Goal: Navigation & Orientation: Find specific page/section

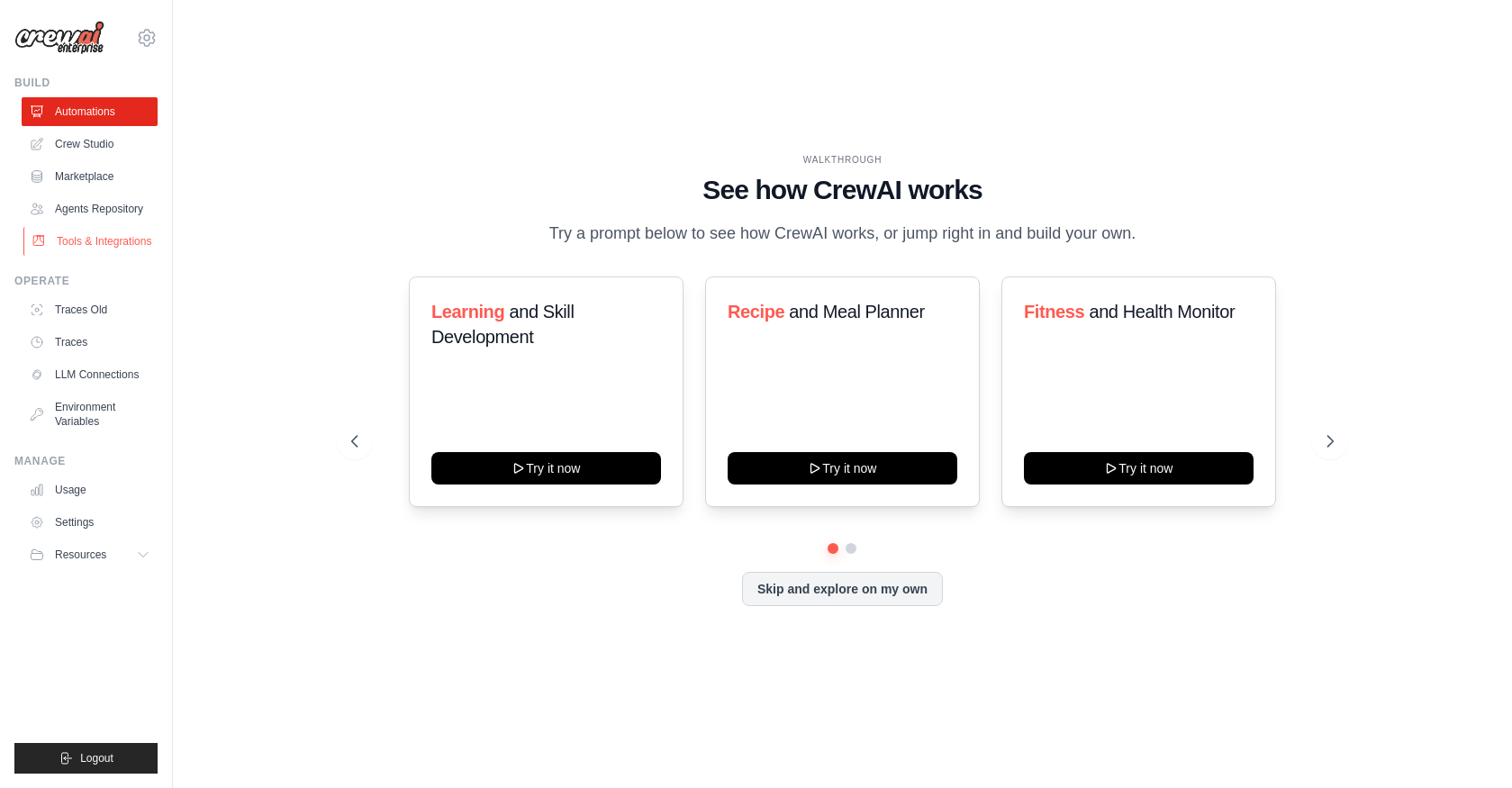
click at [122, 245] on link "Tools & Integrations" at bounding box center [91, 241] width 136 height 29
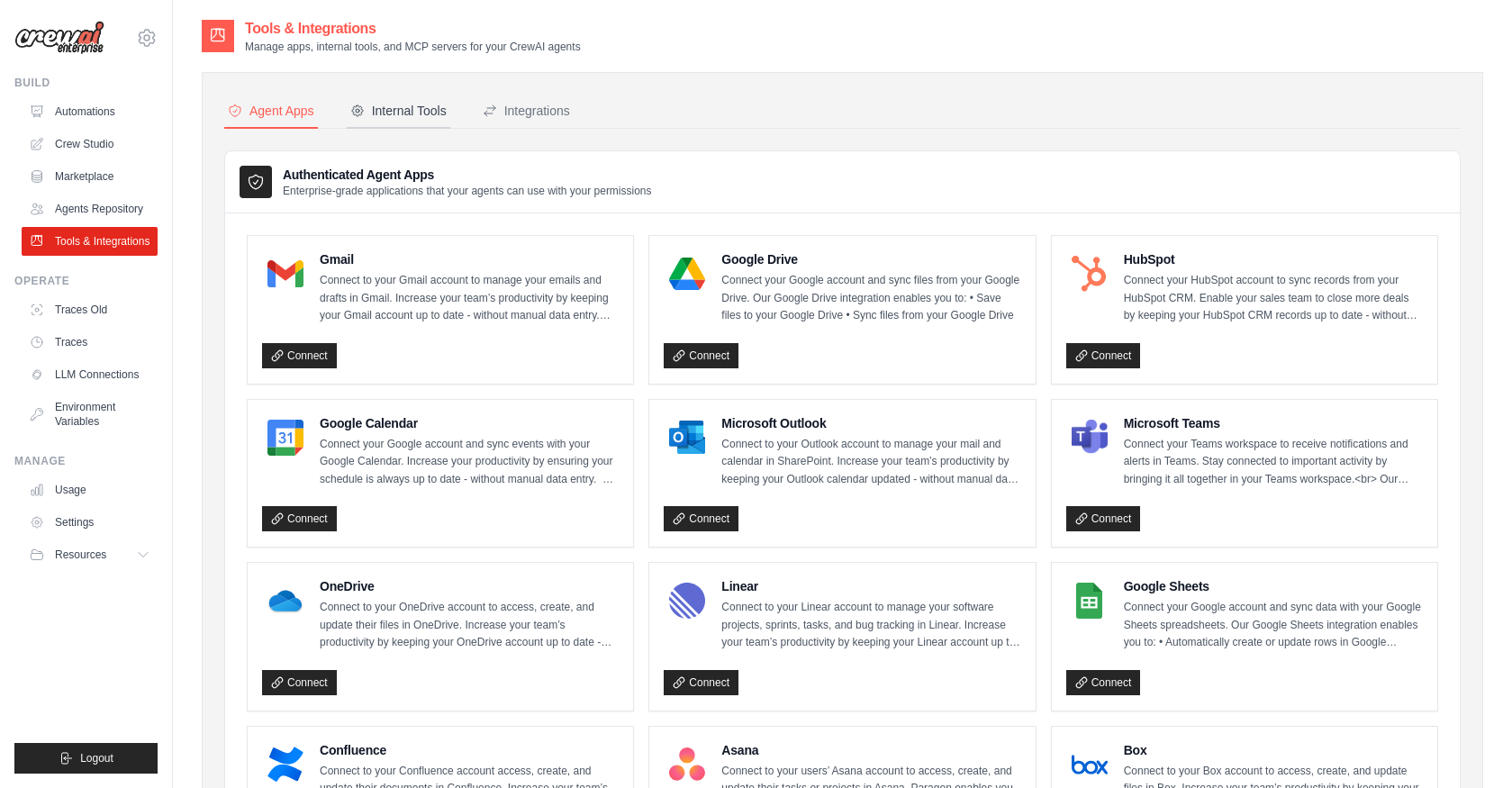
click at [402, 106] on div "Internal Tools" at bounding box center [399, 110] width 97 height 18
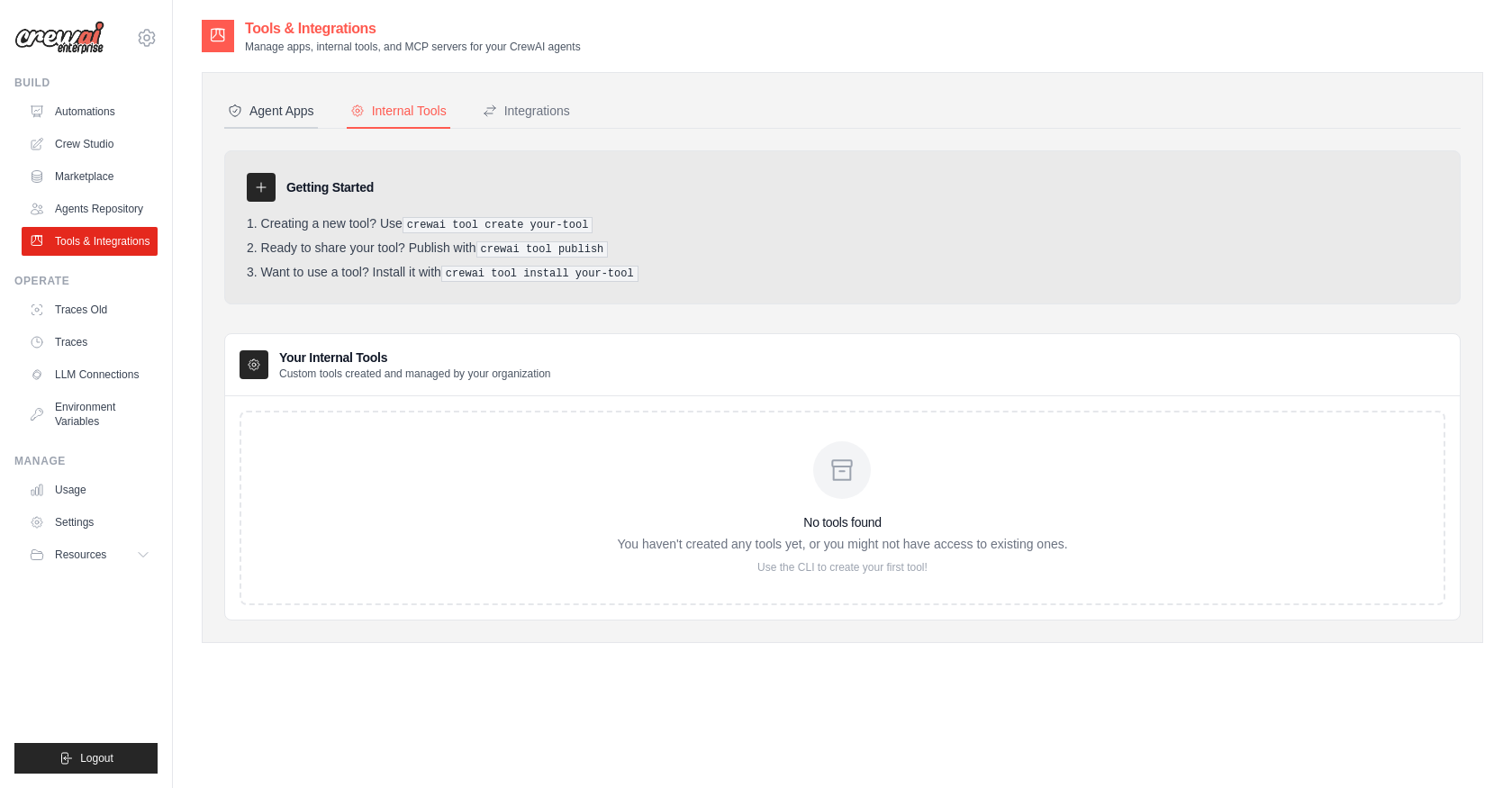
click at [295, 104] on div "Agent Apps" at bounding box center [271, 110] width 86 height 18
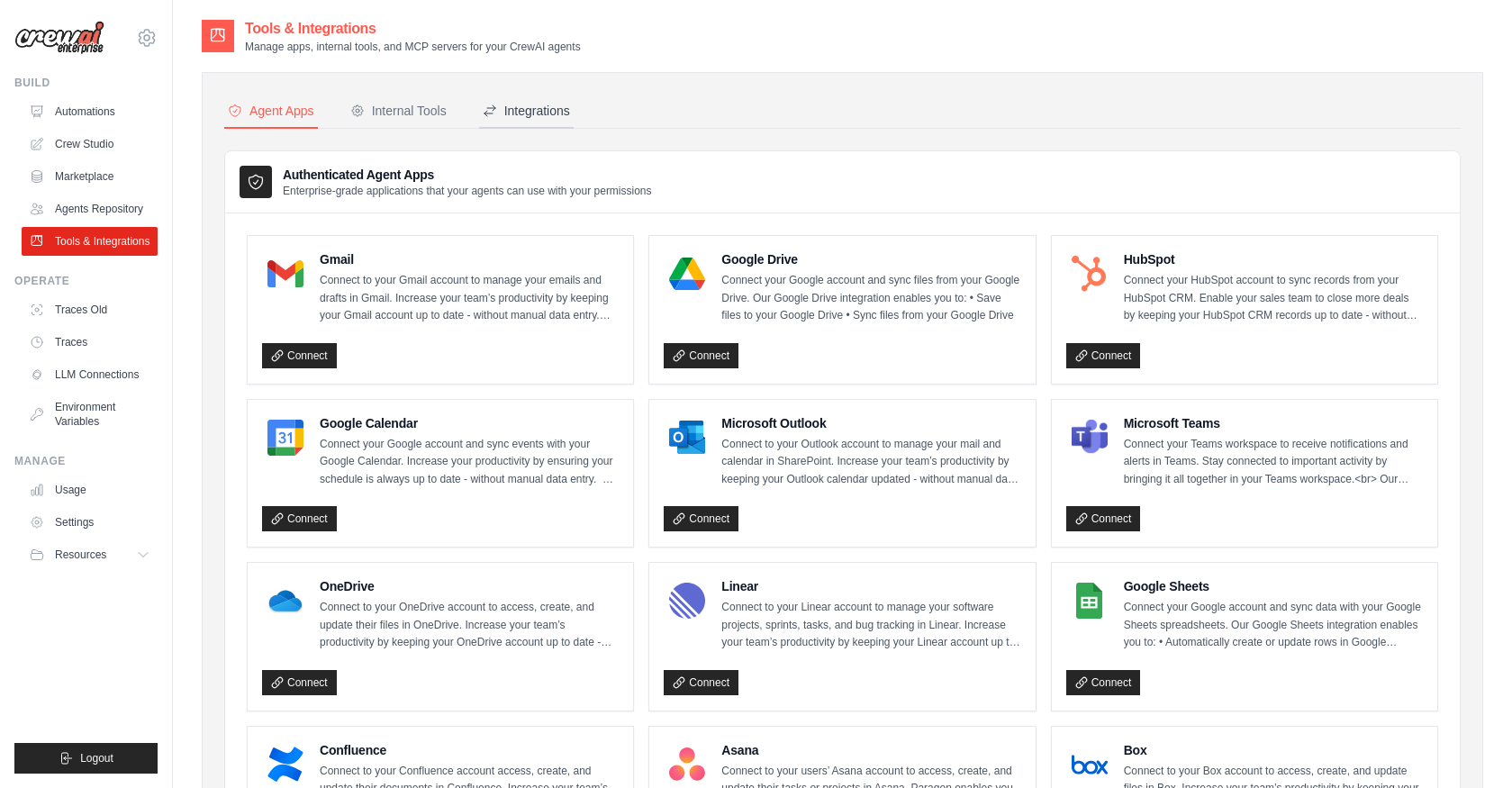
click at [532, 100] on button "Integrations" at bounding box center [526, 112] width 95 height 34
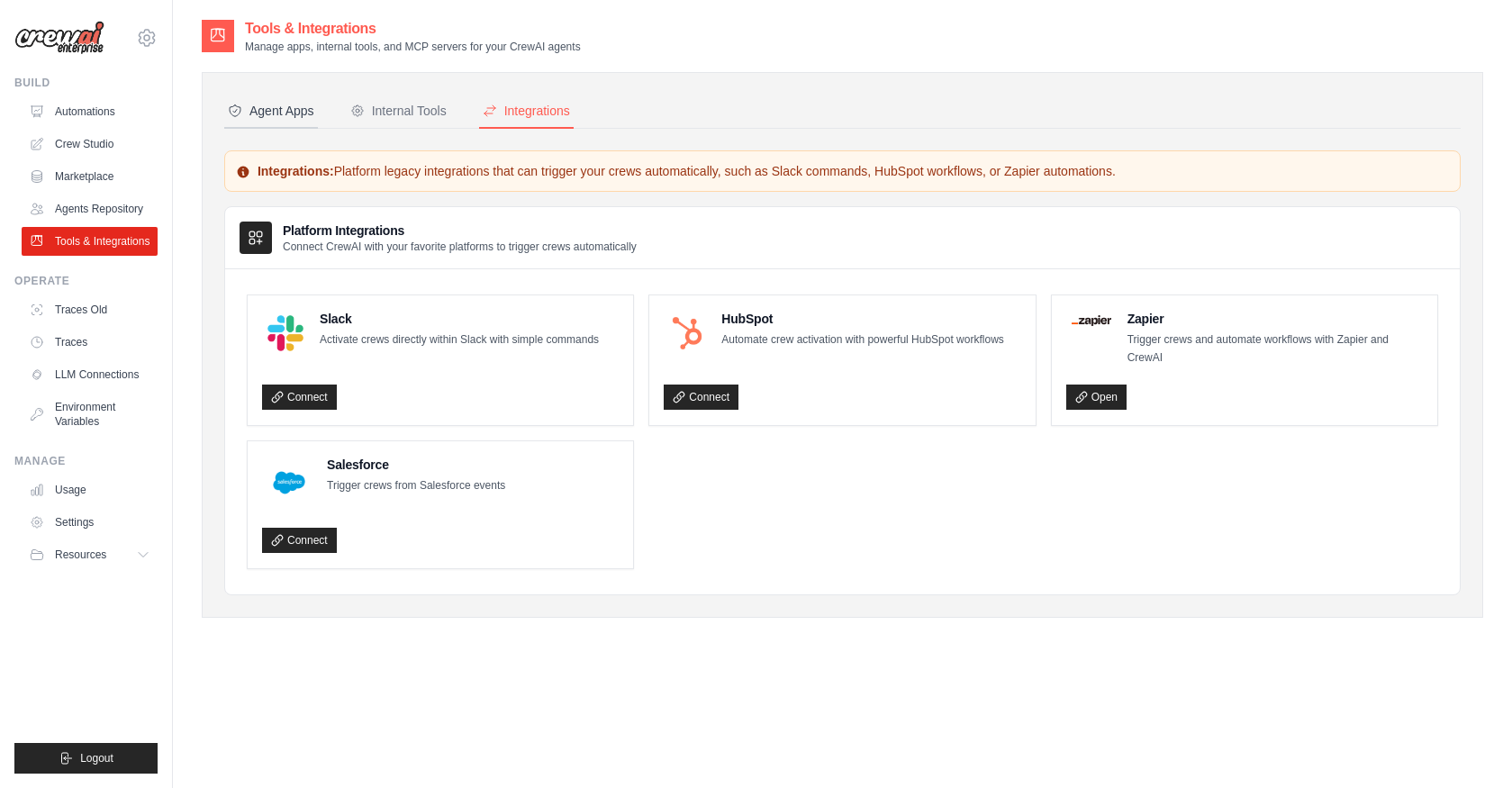
click at [271, 110] on div "Agent Apps" at bounding box center [271, 110] width 86 height 18
